Goal: Task Accomplishment & Management: Use online tool/utility

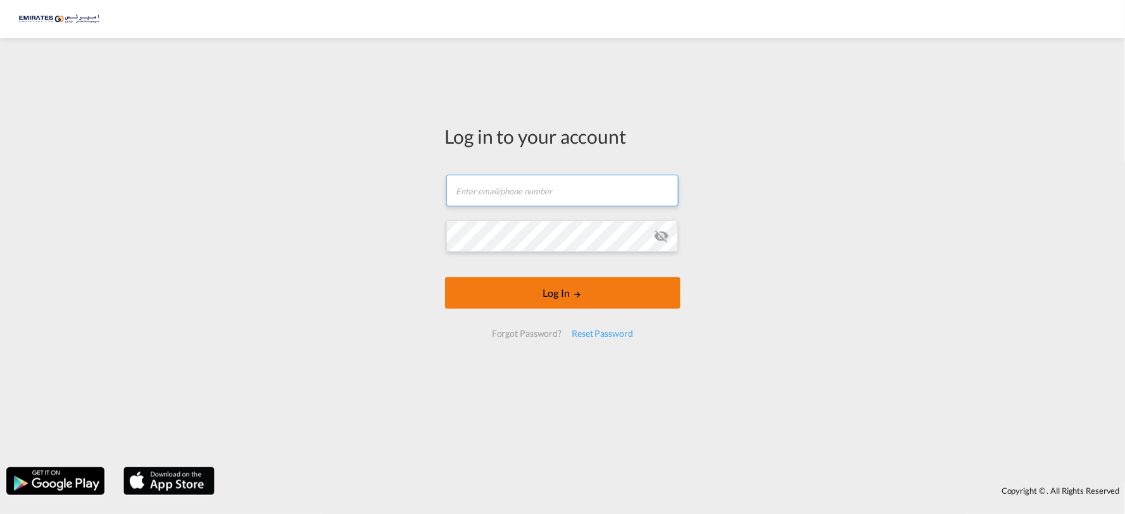
type input "[PERSON_NAME][EMAIL_ADDRESS][DOMAIN_NAME]"
click at [570, 293] on button "Log In" at bounding box center [562, 293] width 235 height 32
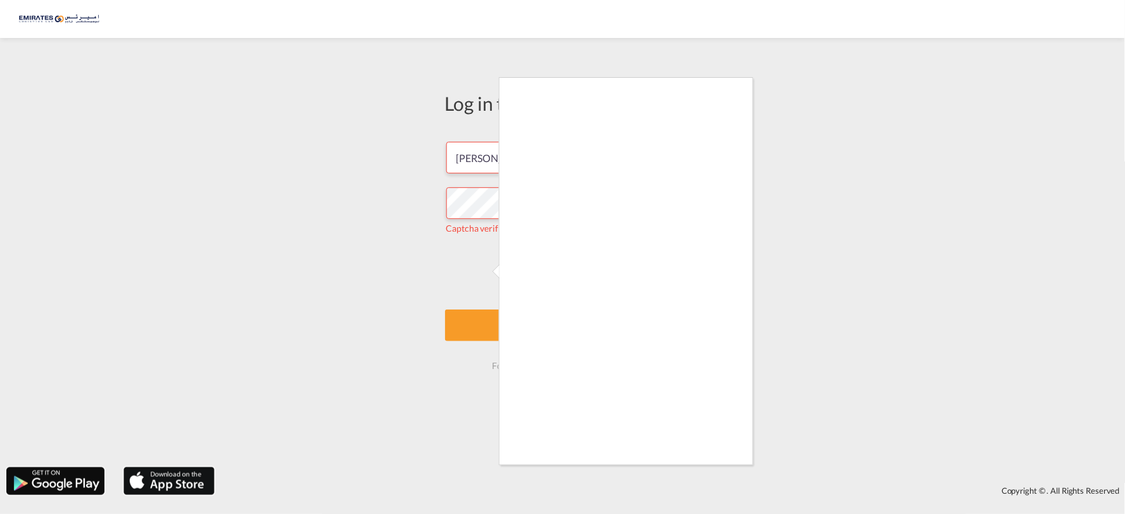
click at [337, 258] on div at bounding box center [562, 257] width 1125 height 514
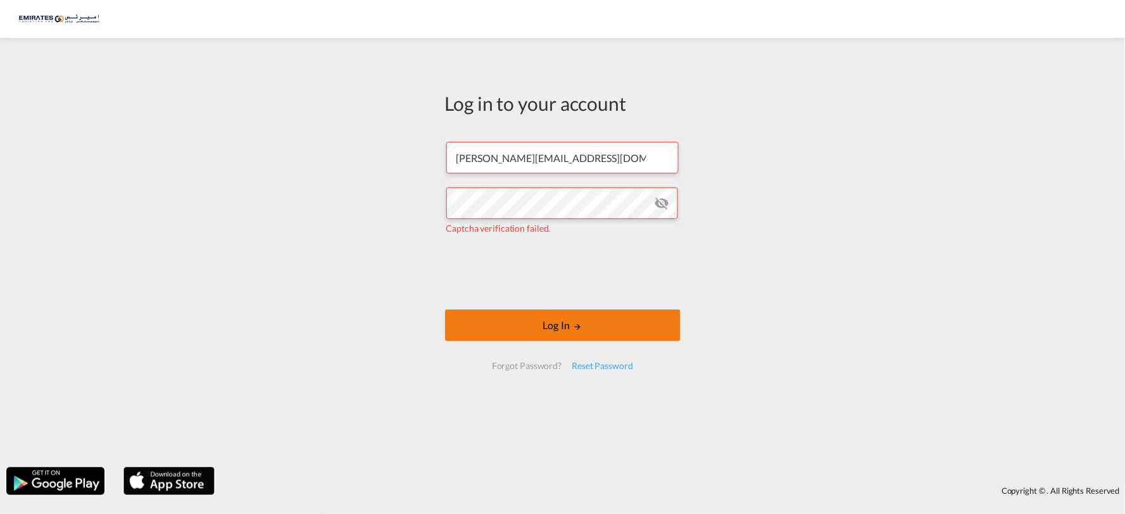
click at [553, 320] on button "Log In" at bounding box center [562, 326] width 235 height 32
click at [663, 205] on md-icon "icon-eye-off" at bounding box center [661, 203] width 15 height 15
click at [577, 325] on md-icon "LOGIN" at bounding box center [577, 326] width 9 height 9
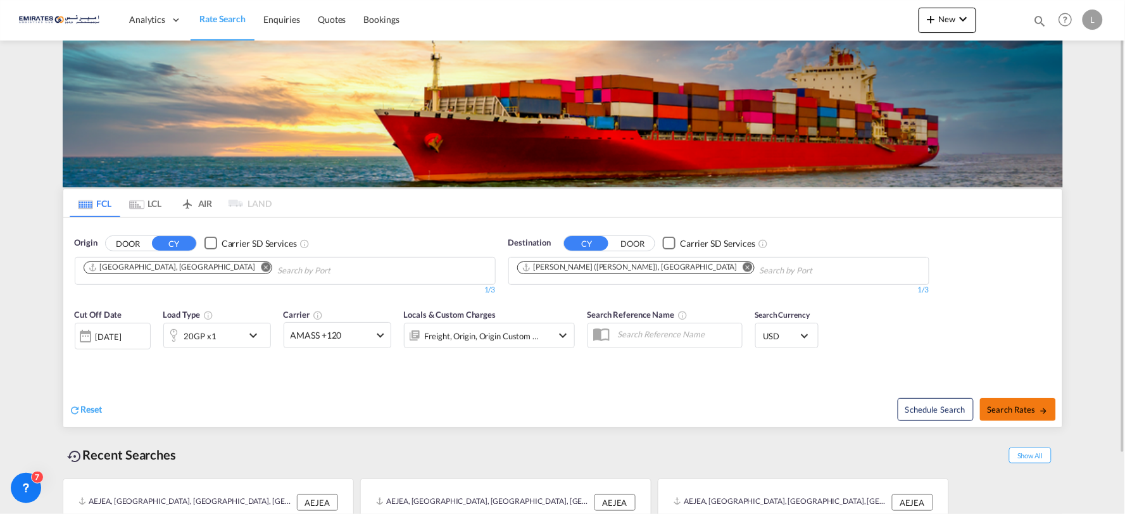
click at [1014, 411] on span "Search Rates" at bounding box center [1017, 409] width 61 height 10
type input "AEJEA to INNSA / [DATE]"
